Goal: Information Seeking & Learning: Find specific fact

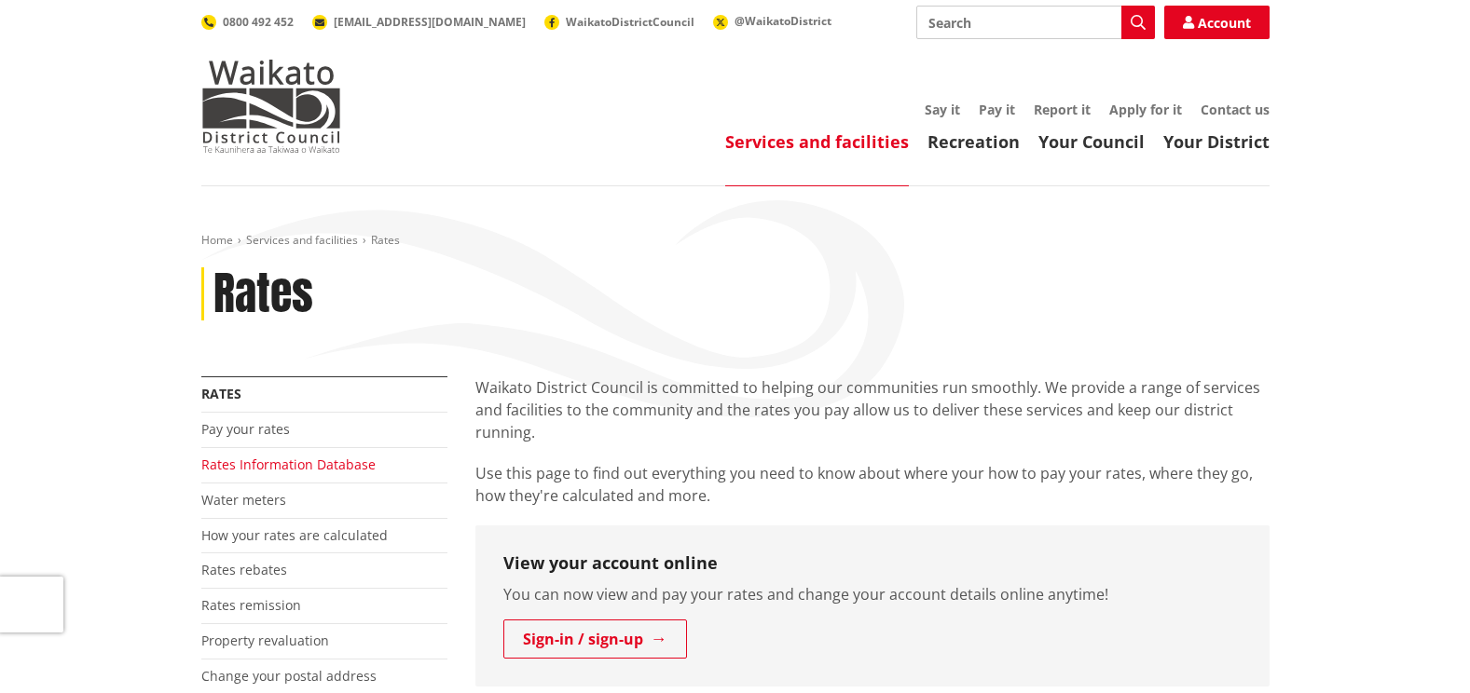
click at [356, 469] on link "Rates Information Database" at bounding box center [288, 465] width 174 height 18
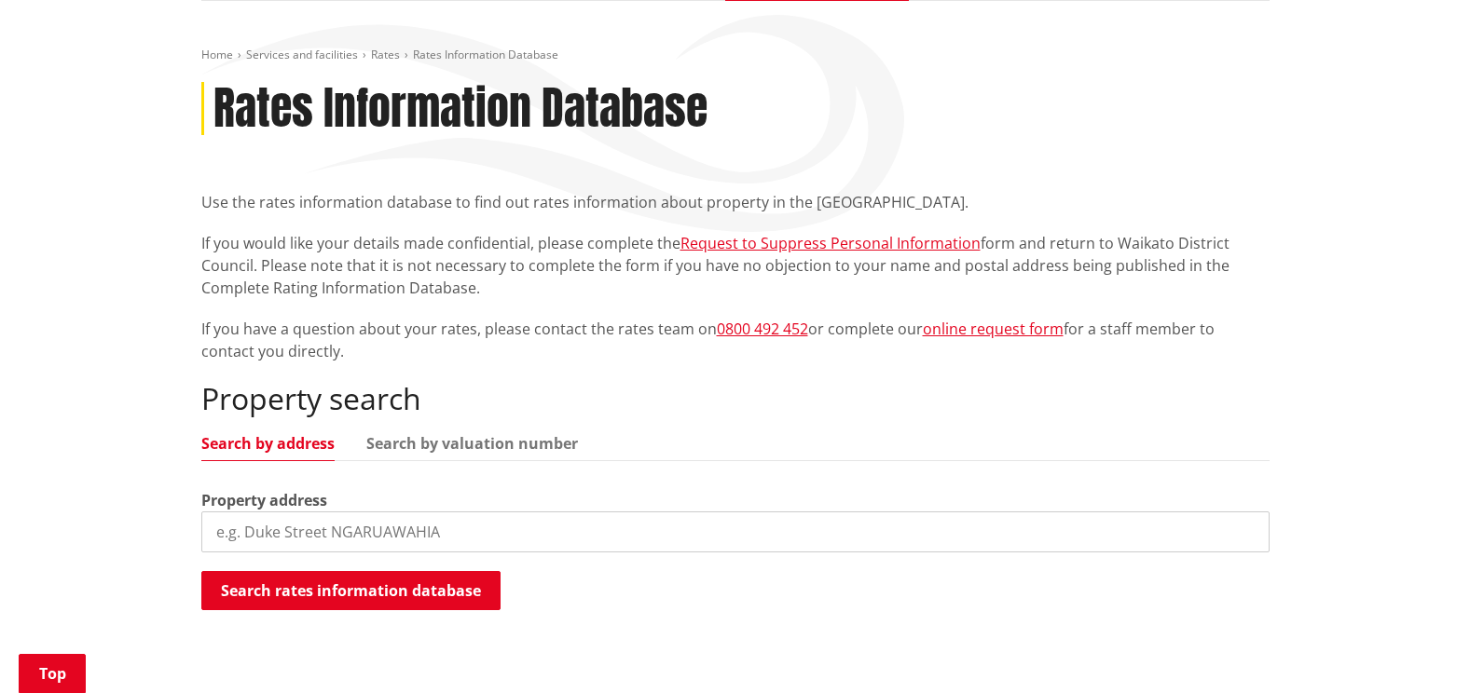
scroll to position [280, 0]
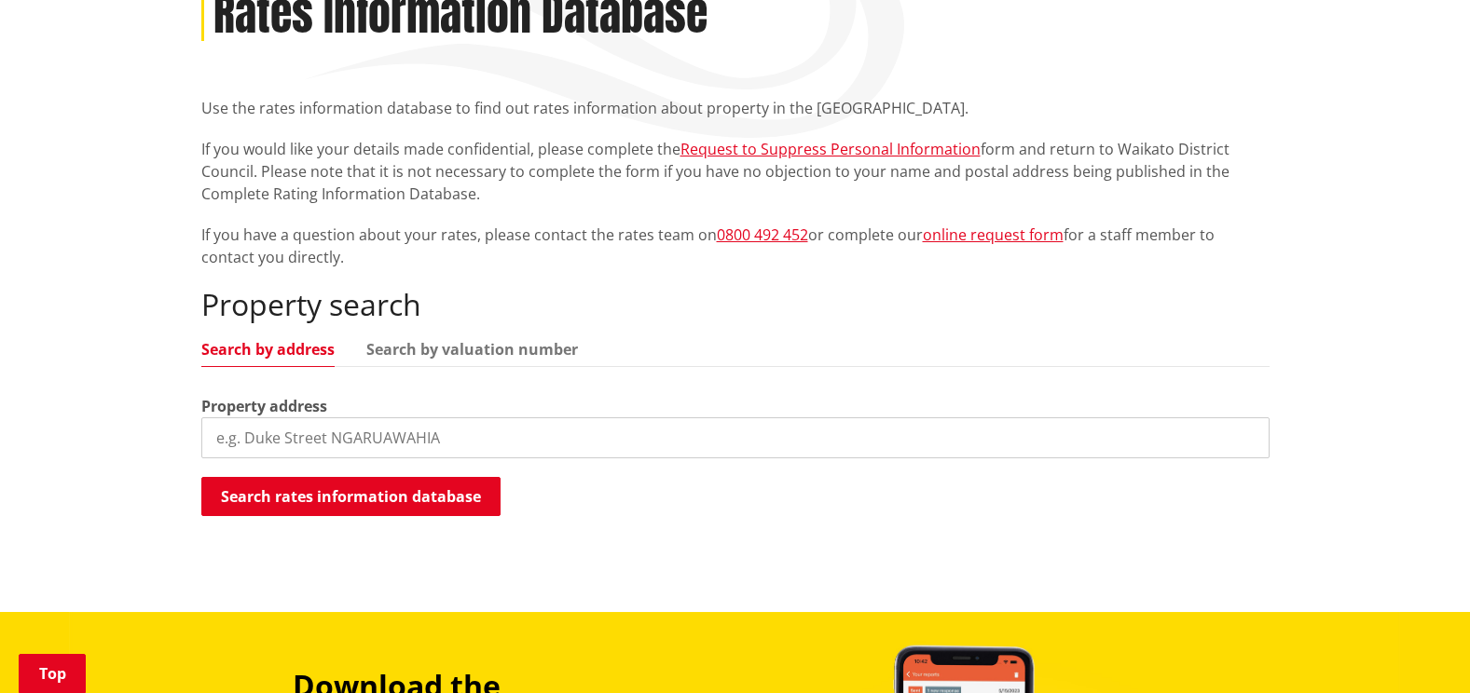
click at [255, 437] on input "search" at bounding box center [735, 438] width 1068 height 41
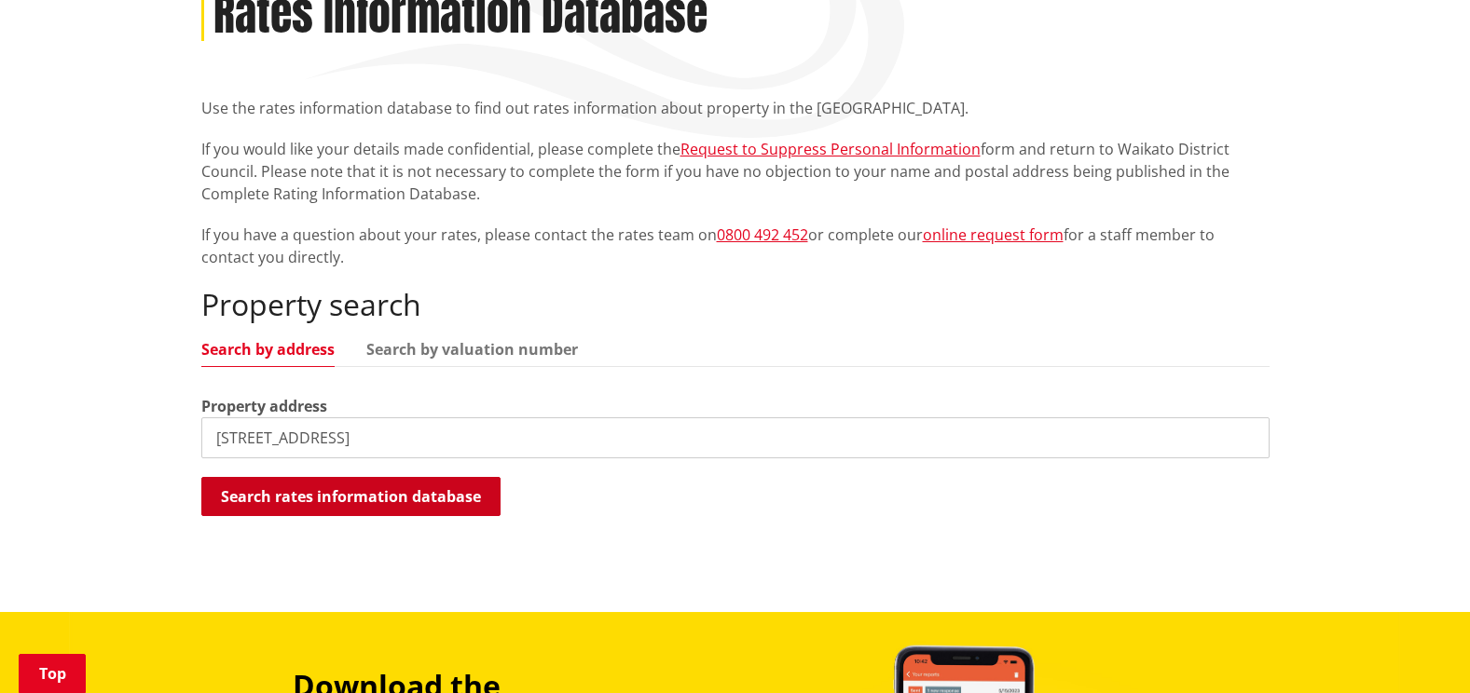
type input "[STREET_ADDRESS]"
click at [401, 495] on button "Search rates information database" at bounding box center [350, 496] width 299 height 39
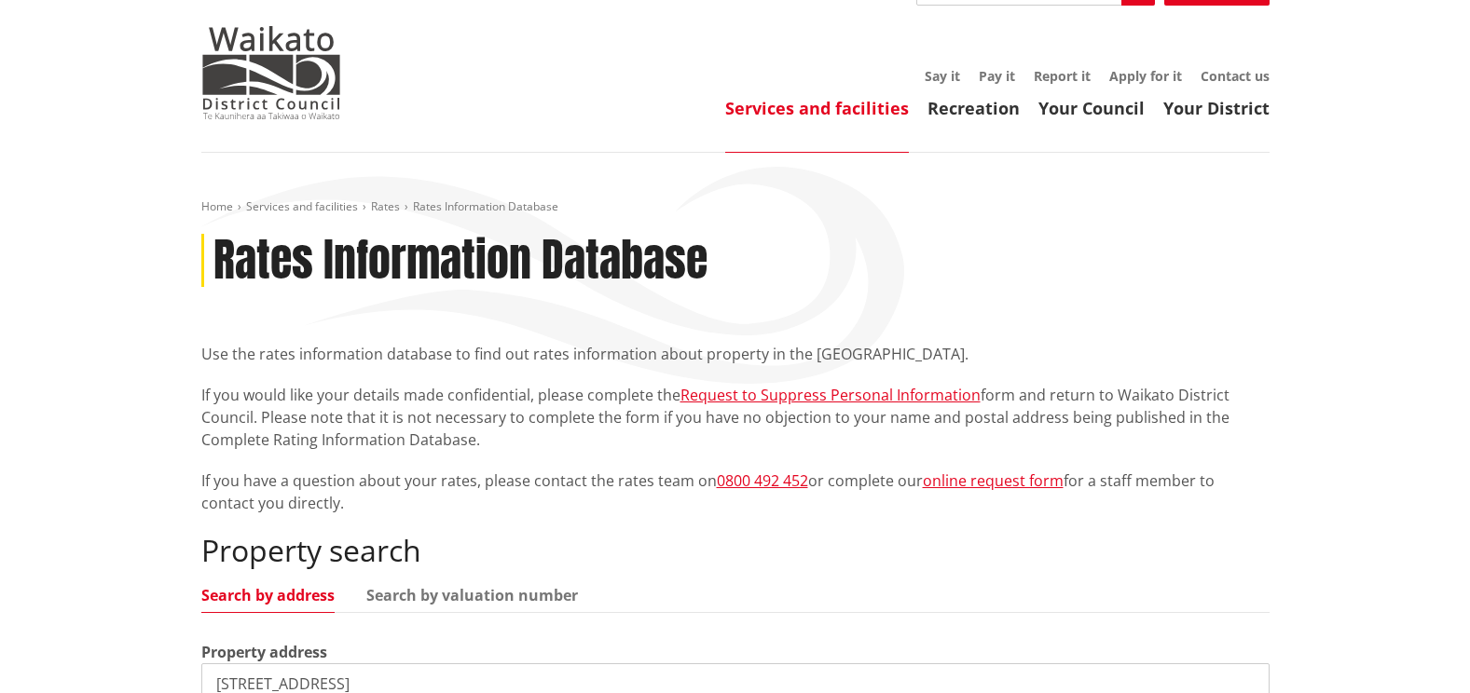
scroll to position [0, 0]
